Goal: Task Accomplishment & Management: Complete application form

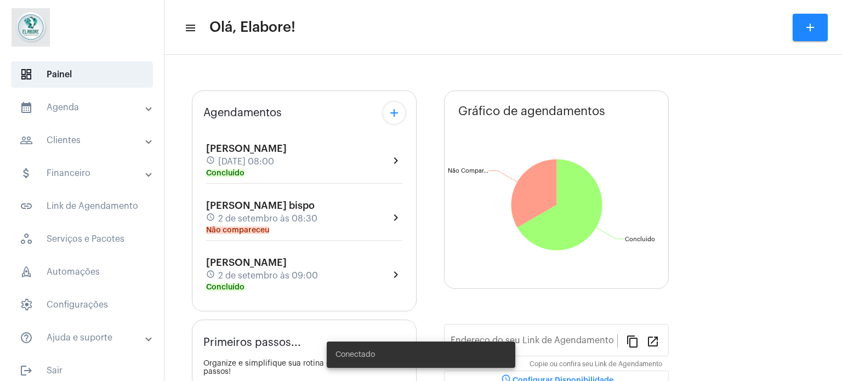
type input "[URL][DOMAIN_NAME]"
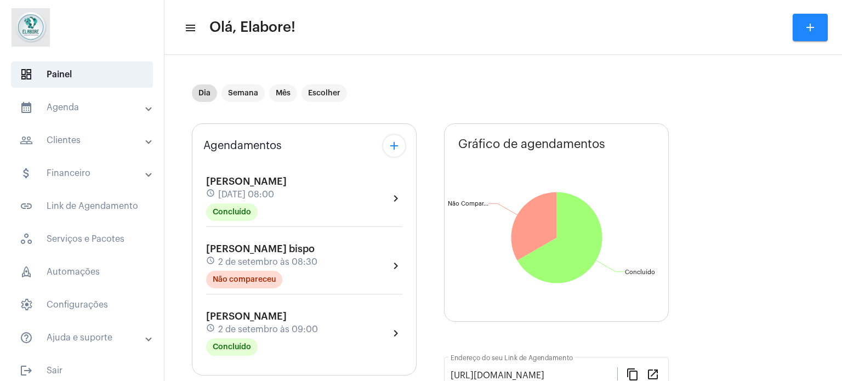
click at [805, 23] on mat-icon "add" at bounding box center [810, 27] width 13 height 13
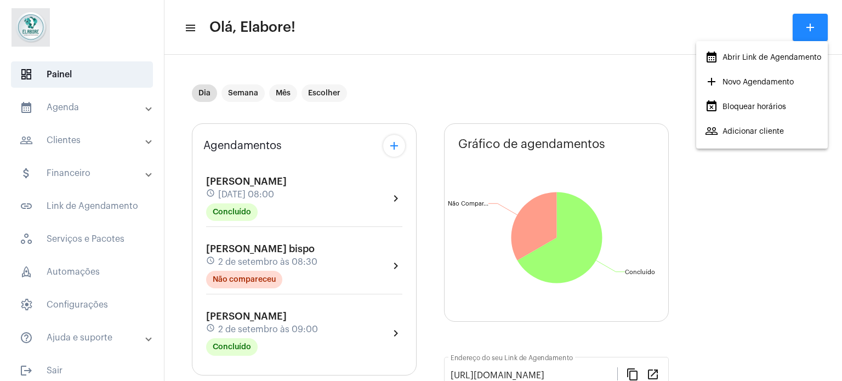
click at [745, 82] on span "add Novo Agendamento" at bounding box center [749, 82] width 89 height 20
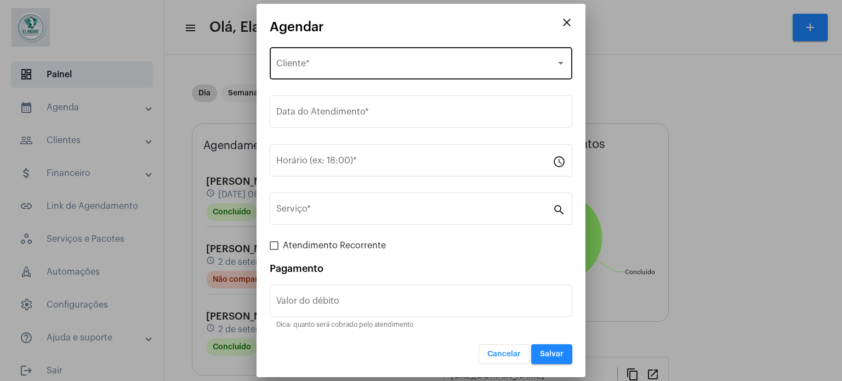
click at [427, 63] on div "Selecione o Cliente" at bounding box center [416, 66] width 280 height 10
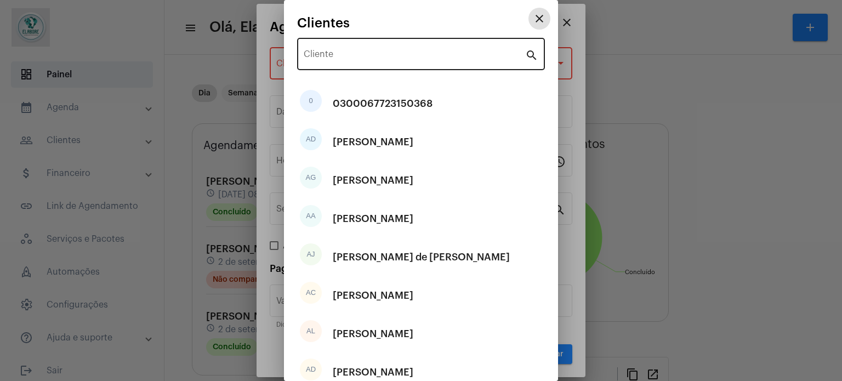
click at [443, 48] on div "Cliente" at bounding box center [415, 53] width 222 height 35
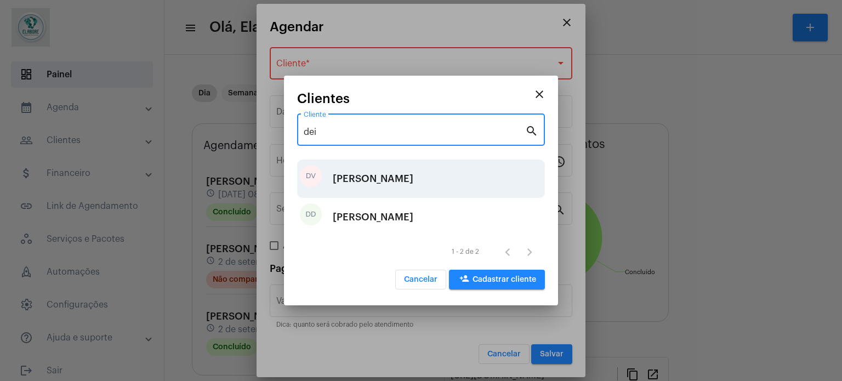
type input "dei"
click at [388, 178] on div "[PERSON_NAME]" at bounding box center [373, 178] width 81 height 33
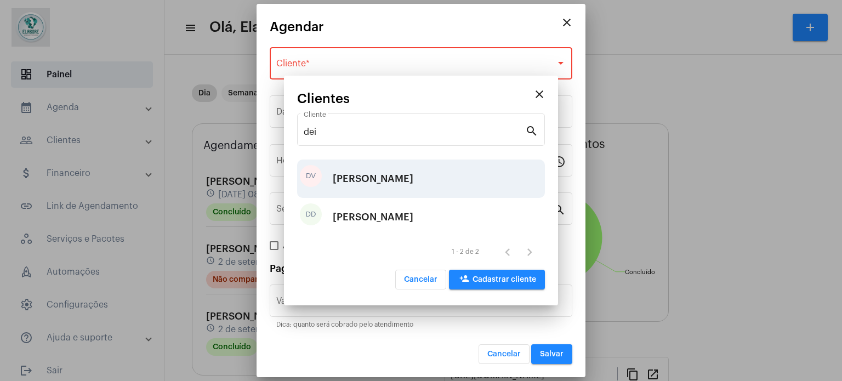
type input "R$"
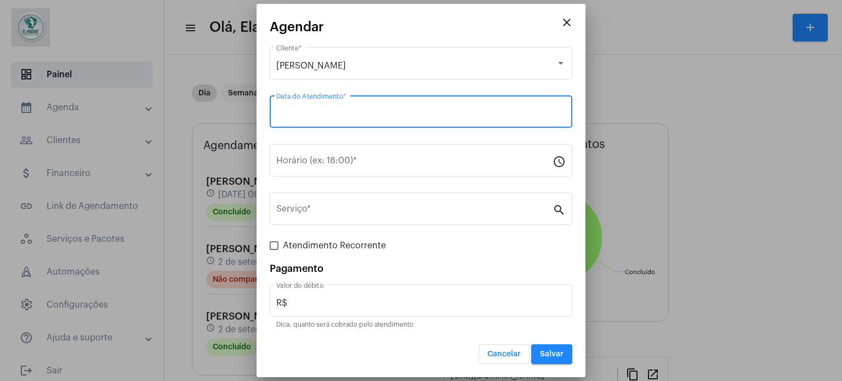
click at [368, 112] on input "Data do Atendimento *" at bounding box center [421, 114] width 290 height 10
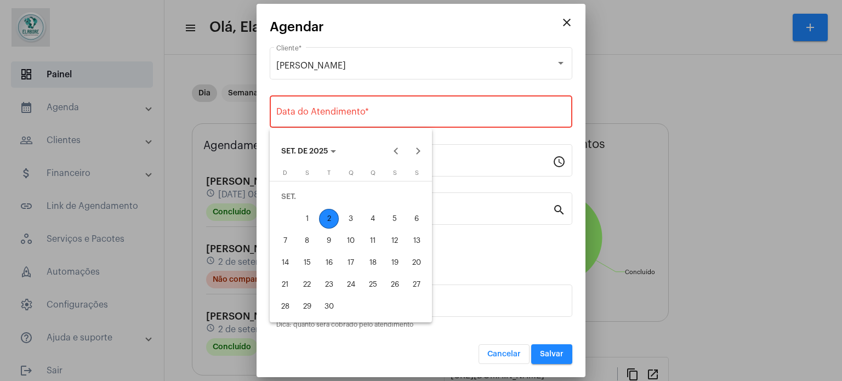
drag, startPoint x: 328, startPoint y: 219, endPoint x: 347, endPoint y: 221, distance: 19.3
click at [347, 221] on tr "1 2 3 4 5 6" at bounding box center [351, 219] width 154 height 22
click at [347, 221] on div "3" at bounding box center [351, 219] width 20 height 20
type input "[DATE]"
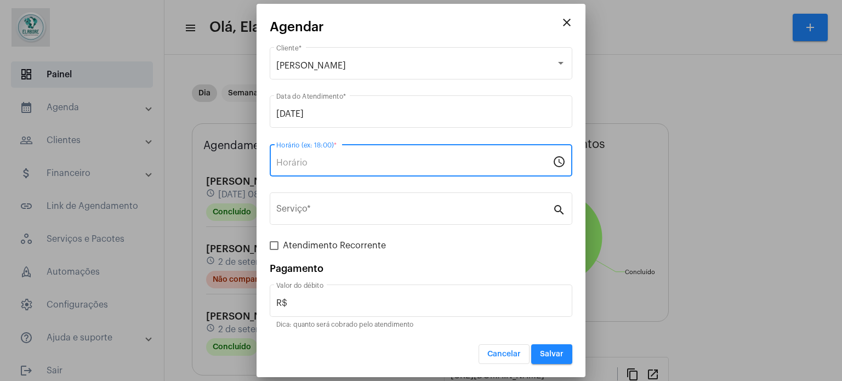
click at [346, 163] on input "Horário (ex: 18:00) *" at bounding box center [414, 163] width 276 height 10
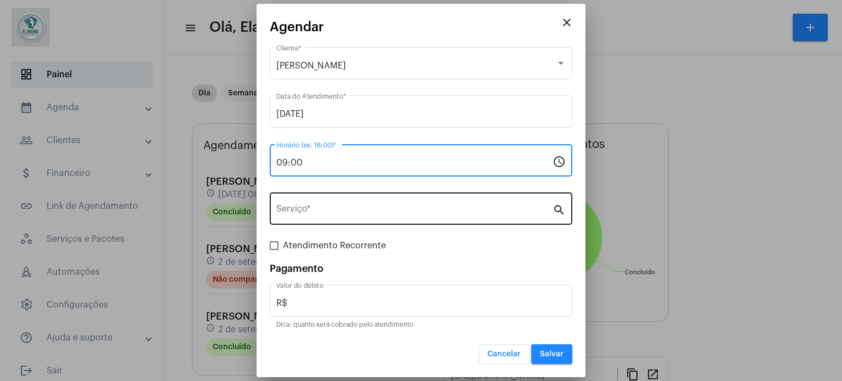
type input "09:00"
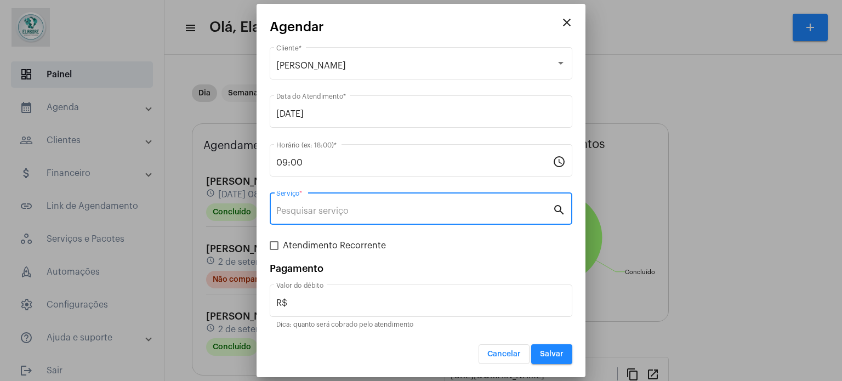
click at [318, 215] on input "Serviço *" at bounding box center [414, 211] width 276 height 10
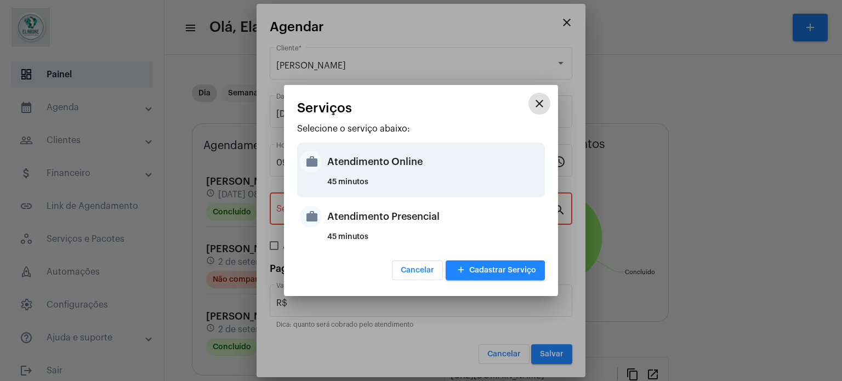
click at [397, 173] on div "Atendimento Online" at bounding box center [434, 161] width 215 height 33
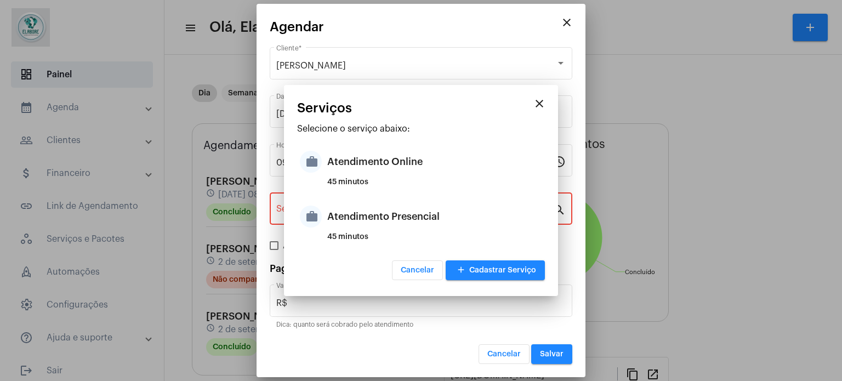
type input "Atendimento Online"
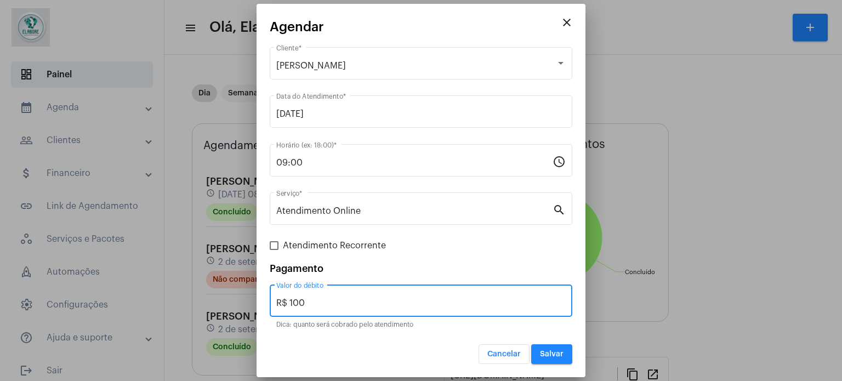
drag, startPoint x: 328, startPoint y: 304, endPoint x: 264, endPoint y: 304, distance: 64.2
click at [264, 304] on mat-dialog-container "close Agendar Deisy Vital dos Santos Cliente * [DATE] Data do Atendimento * 09:…" at bounding box center [421, 191] width 329 height 374
type input "R$ 0"
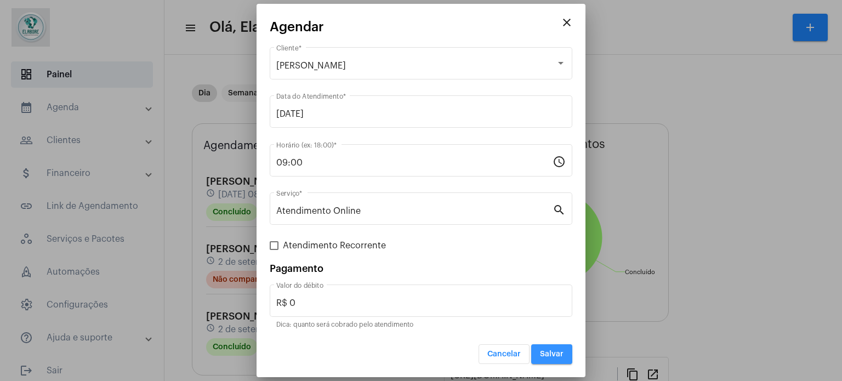
click at [553, 349] on button "Salvar" at bounding box center [551, 354] width 41 height 20
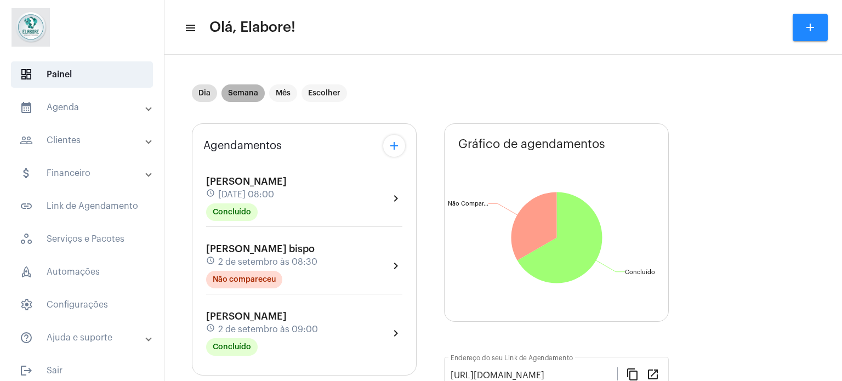
click at [239, 94] on mat-chip "Semana" at bounding box center [243, 93] width 43 height 18
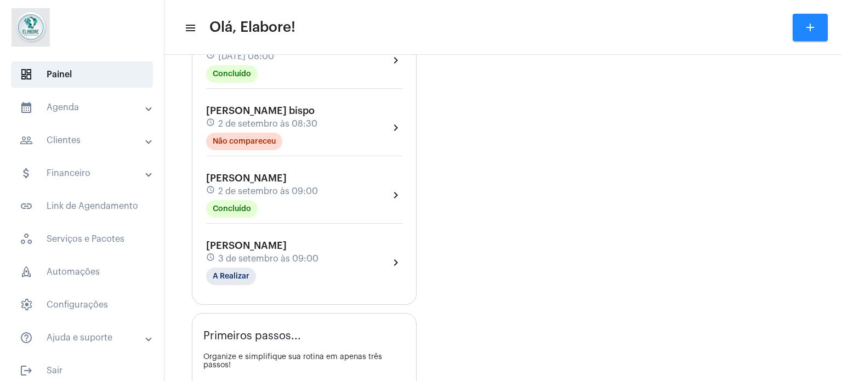
scroll to position [439, 0]
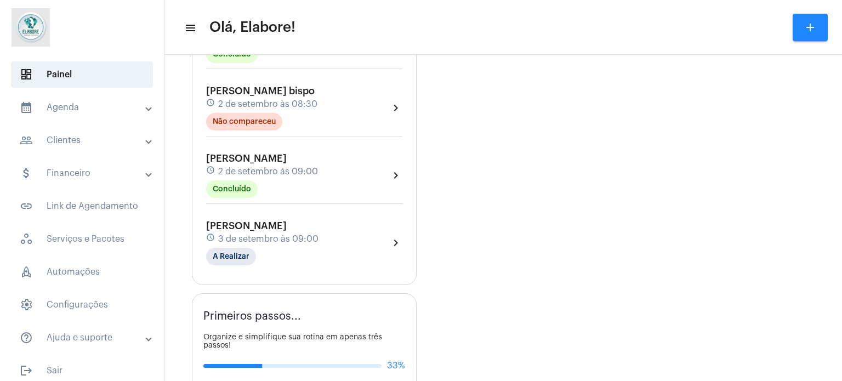
click at [381, 230] on div "Deisy Vital dos Santos schedule [DATE] 09:00 A Realizar chevron_right" at bounding box center [304, 242] width 196 height 45
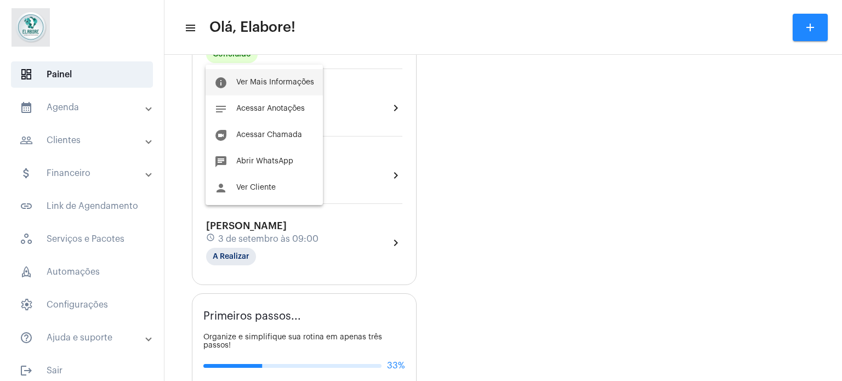
click at [294, 75] on button "info Ver Mais Informações" at bounding box center [264, 82] width 117 height 26
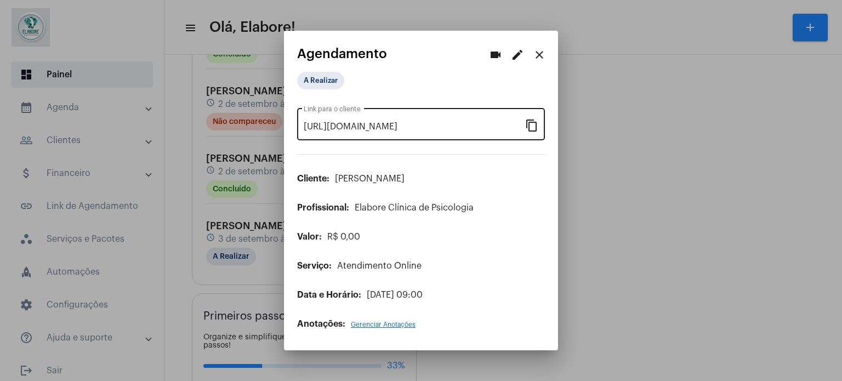
click at [537, 129] on mat-icon "content_copy" at bounding box center [531, 124] width 13 height 13
